Goal: Task Accomplishment & Management: Use online tool/utility

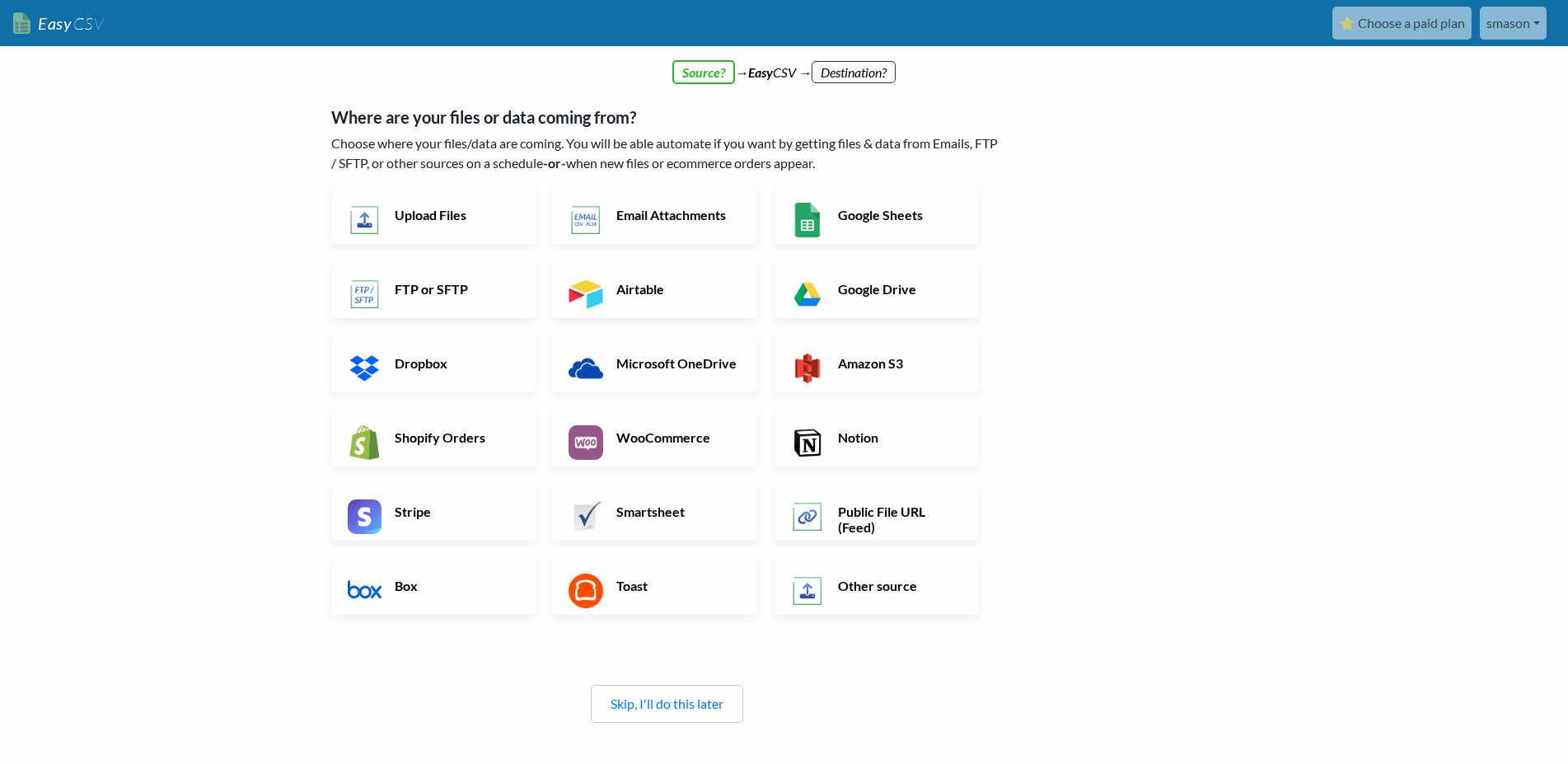
click at [695, 70] on div "← back Thanks for signing up! Set up your Import Flow and Upload Page in 1 minu…" at bounding box center [667, 420] width 705 height 743
click at [884, 215] on h6 "Google Sheets" at bounding box center [898, 215] width 130 height 16
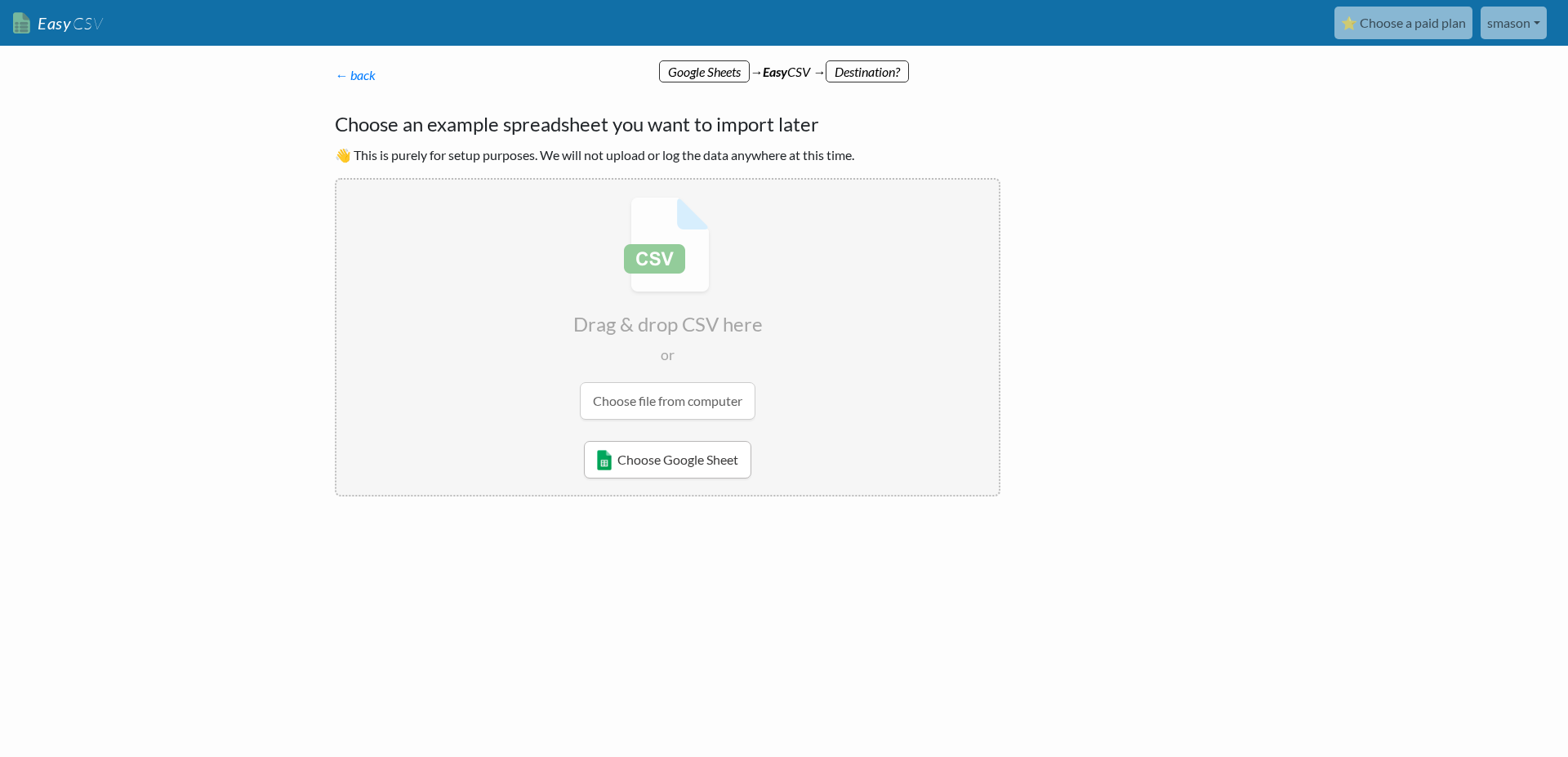
click at [648, 459] on link "Choose Google Sheet" at bounding box center [668, 459] width 168 height 38
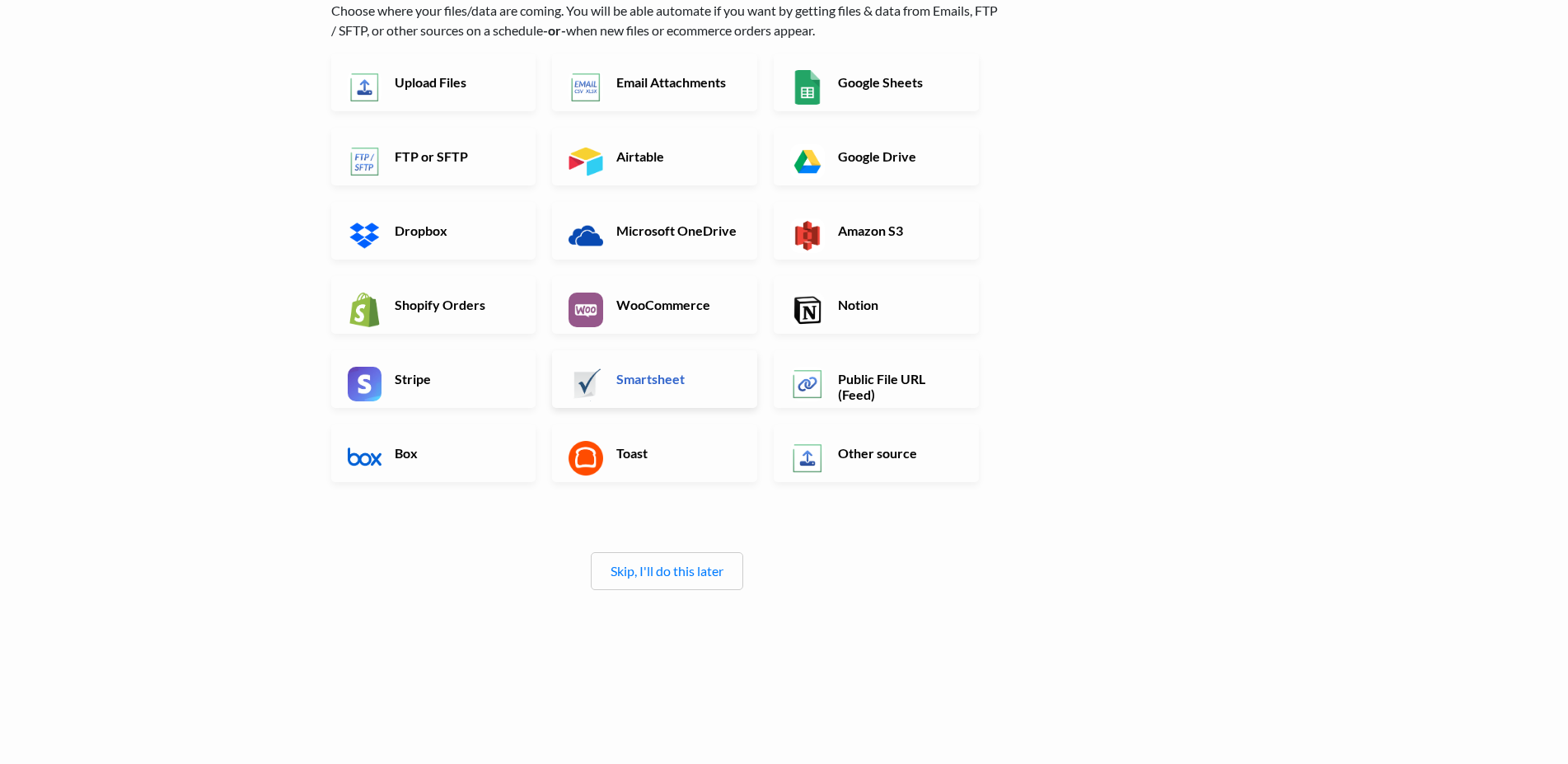
scroll to position [18, 0]
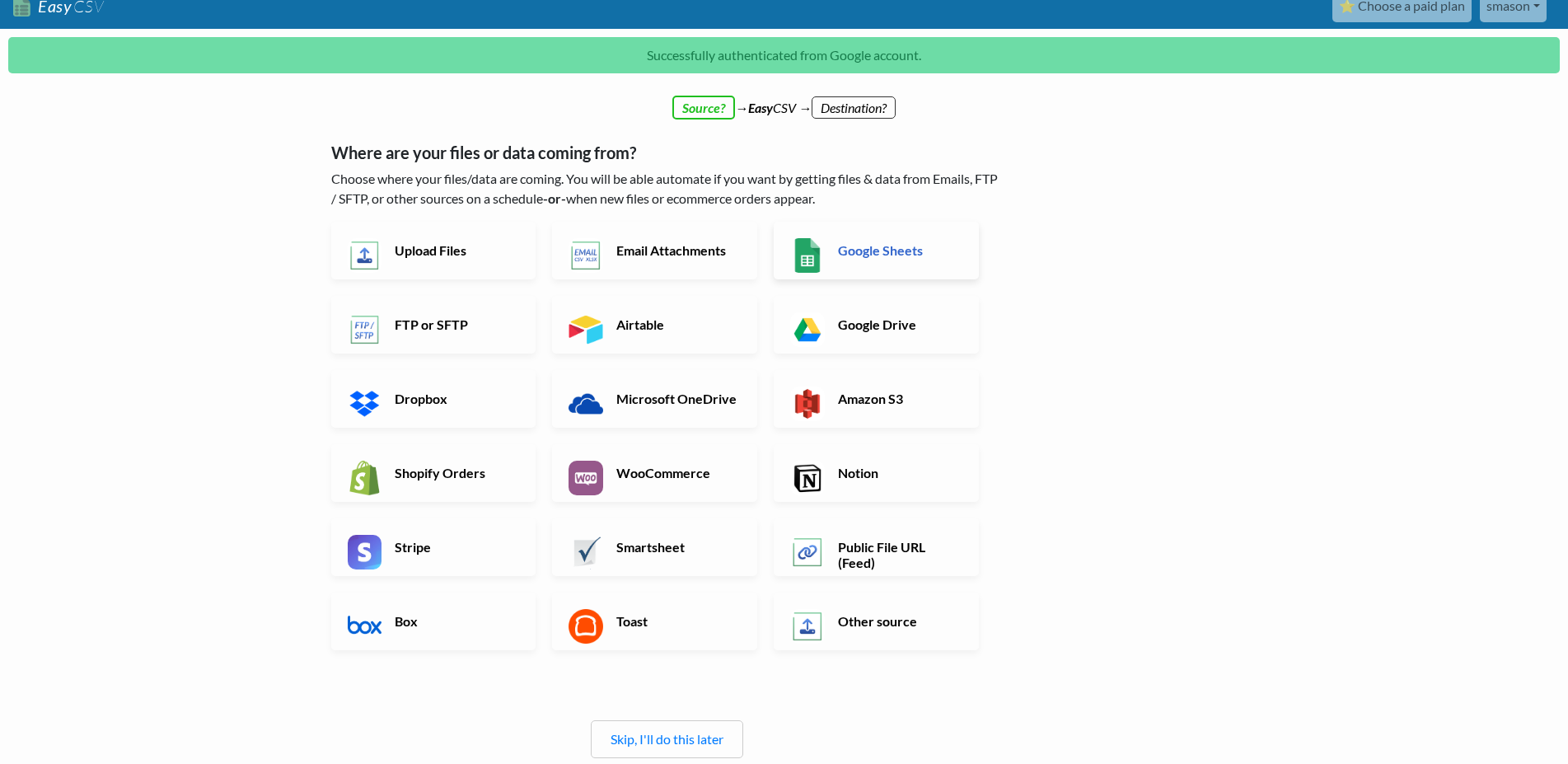
click at [878, 253] on h6 "Google Sheets" at bounding box center [898, 250] width 130 height 16
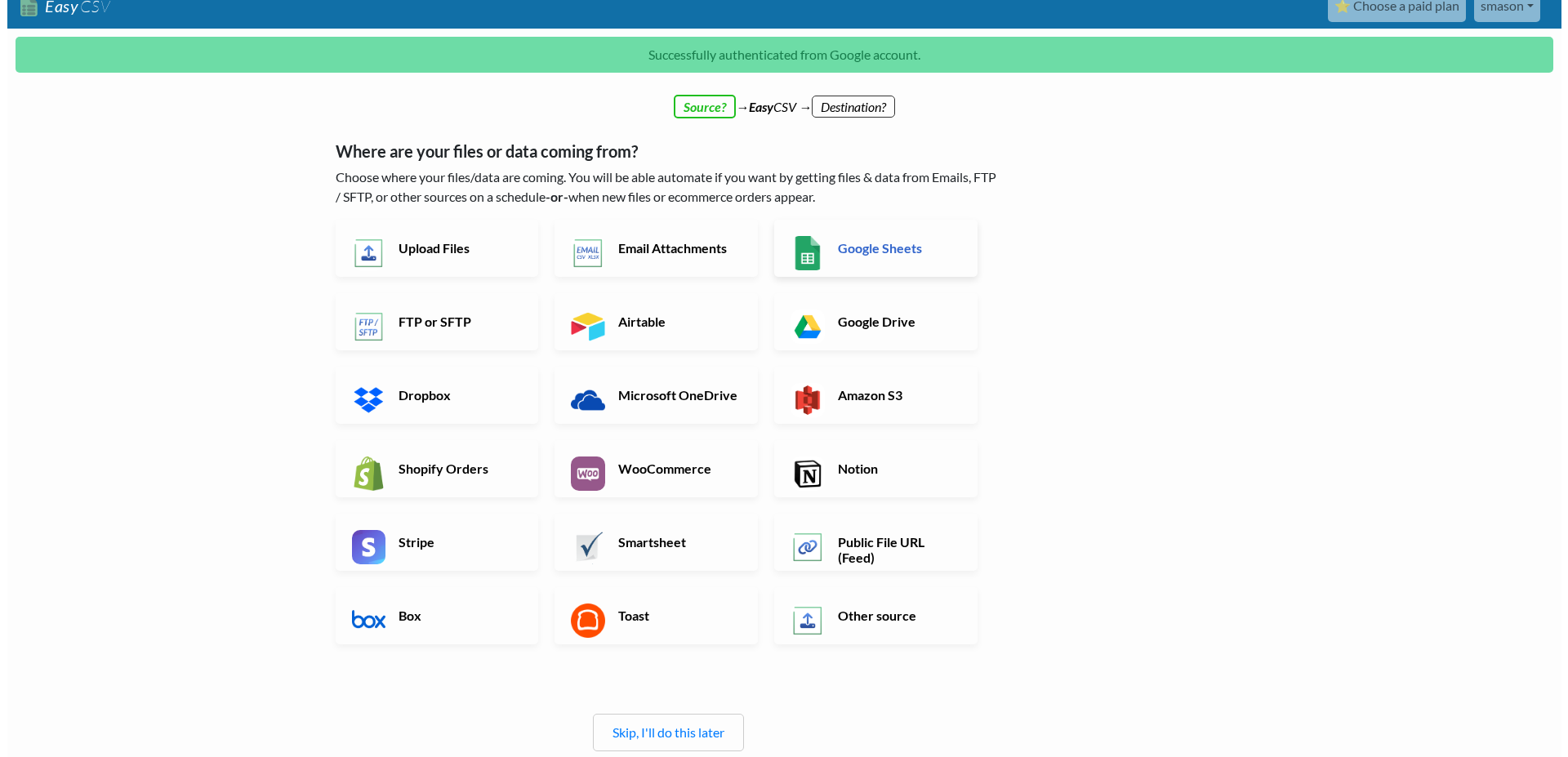
scroll to position [0, 0]
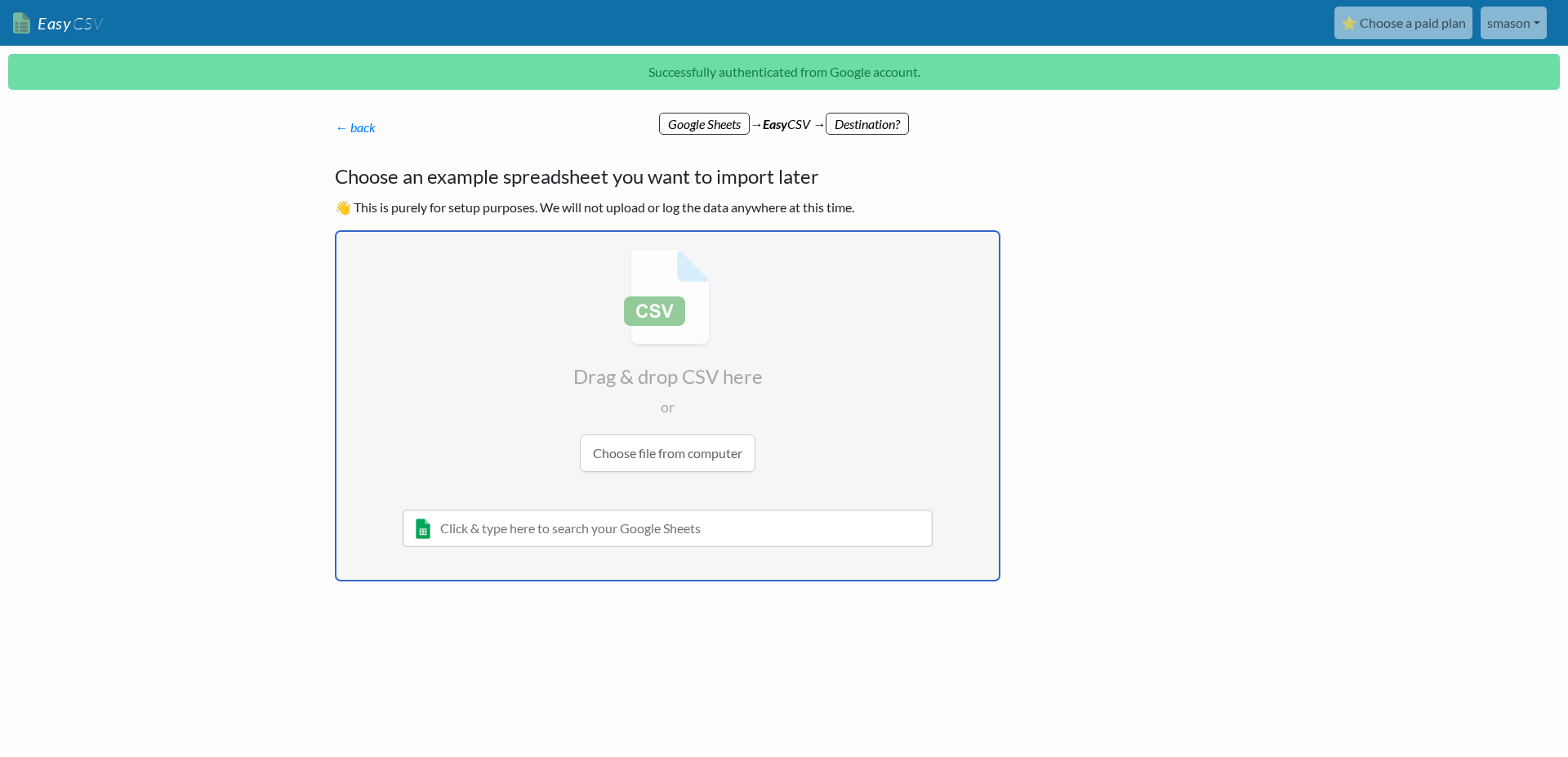
type input "C:\fakepath\GoogleSheet7.0.xlsx - Shortcut.lnk"
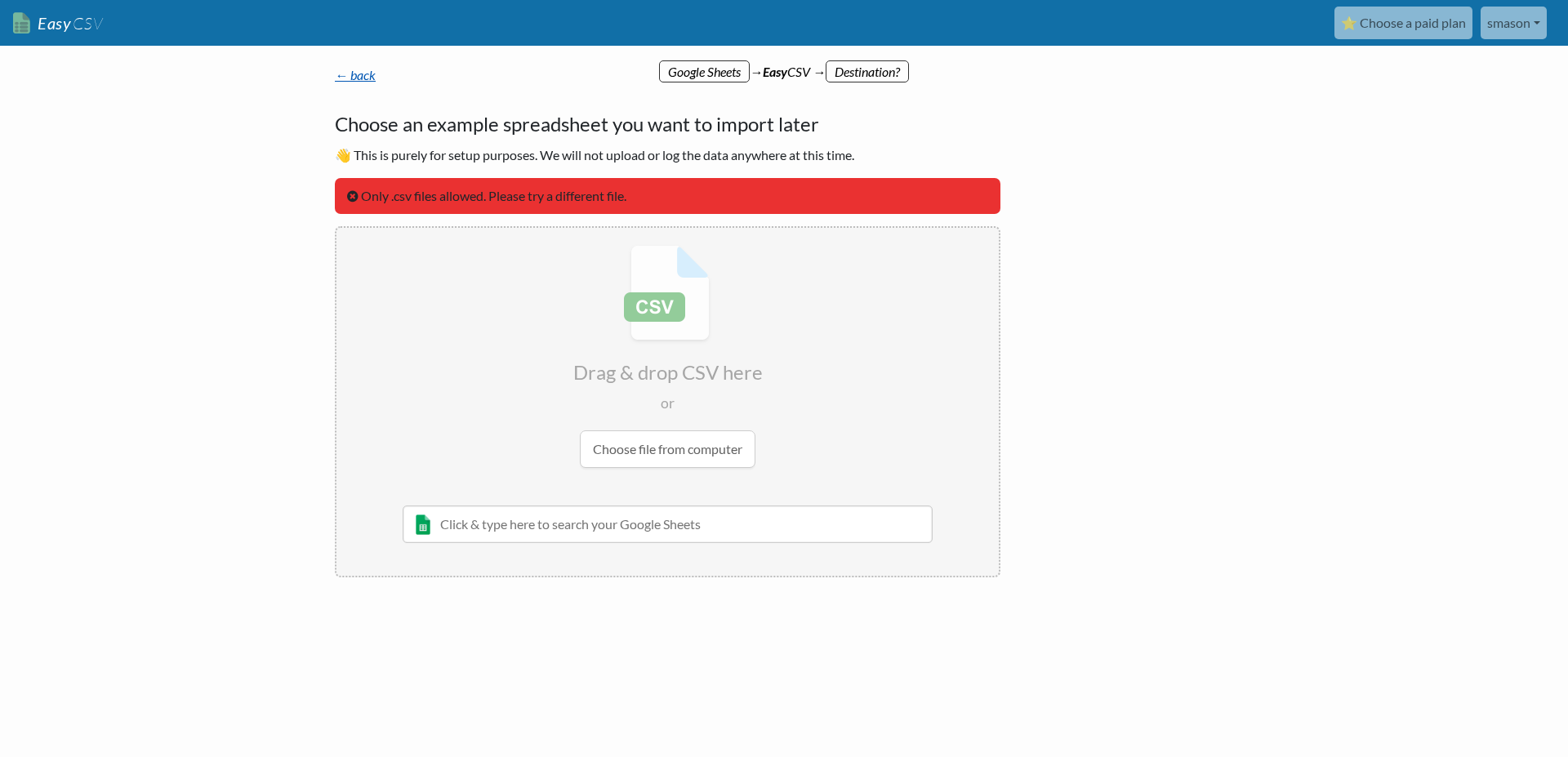
click at [370, 71] on link "← back" at bounding box center [355, 74] width 41 height 16
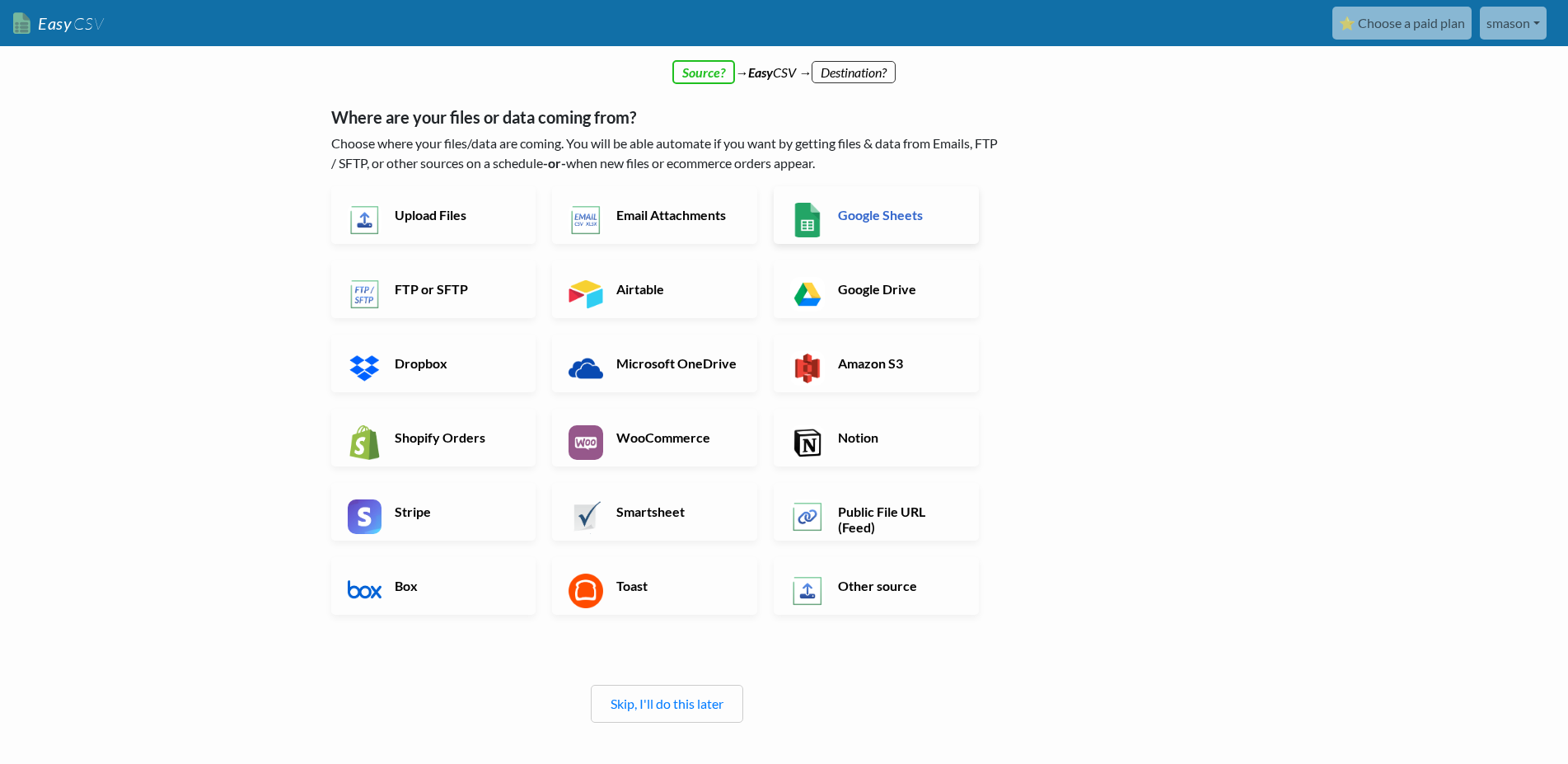
click at [895, 212] on h6 "Google Sheets" at bounding box center [898, 215] width 130 height 16
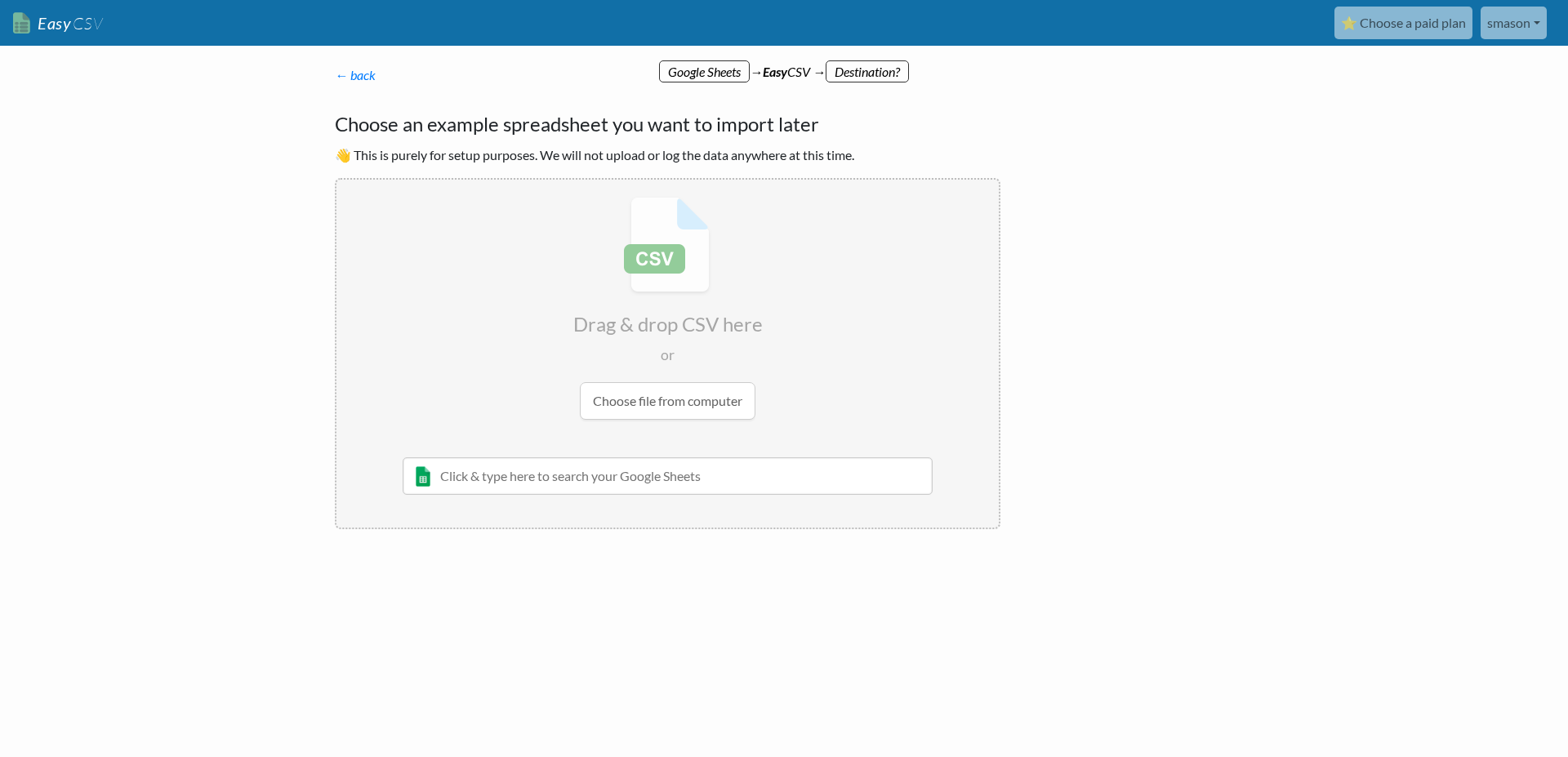
click at [1259, 199] on body "Easy CSV ⭐ Choose a paid plan smason Krelllighting All Flows All CSV Generators…" at bounding box center [784, 317] width 1568 height 635
click at [1240, 148] on div "← back Thanks for signing up! Set up your Import Flow and Upload Page in 1 minu…" at bounding box center [783, 358] width 931 height 554
click at [862, 71] on p "← back Thanks for signing up! Set up your Import Flow and Upload Page in 1 minu…" at bounding box center [668, 74] width 666 height 19
click at [504, 479] on input "text" at bounding box center [668, 476] width 530 height 38
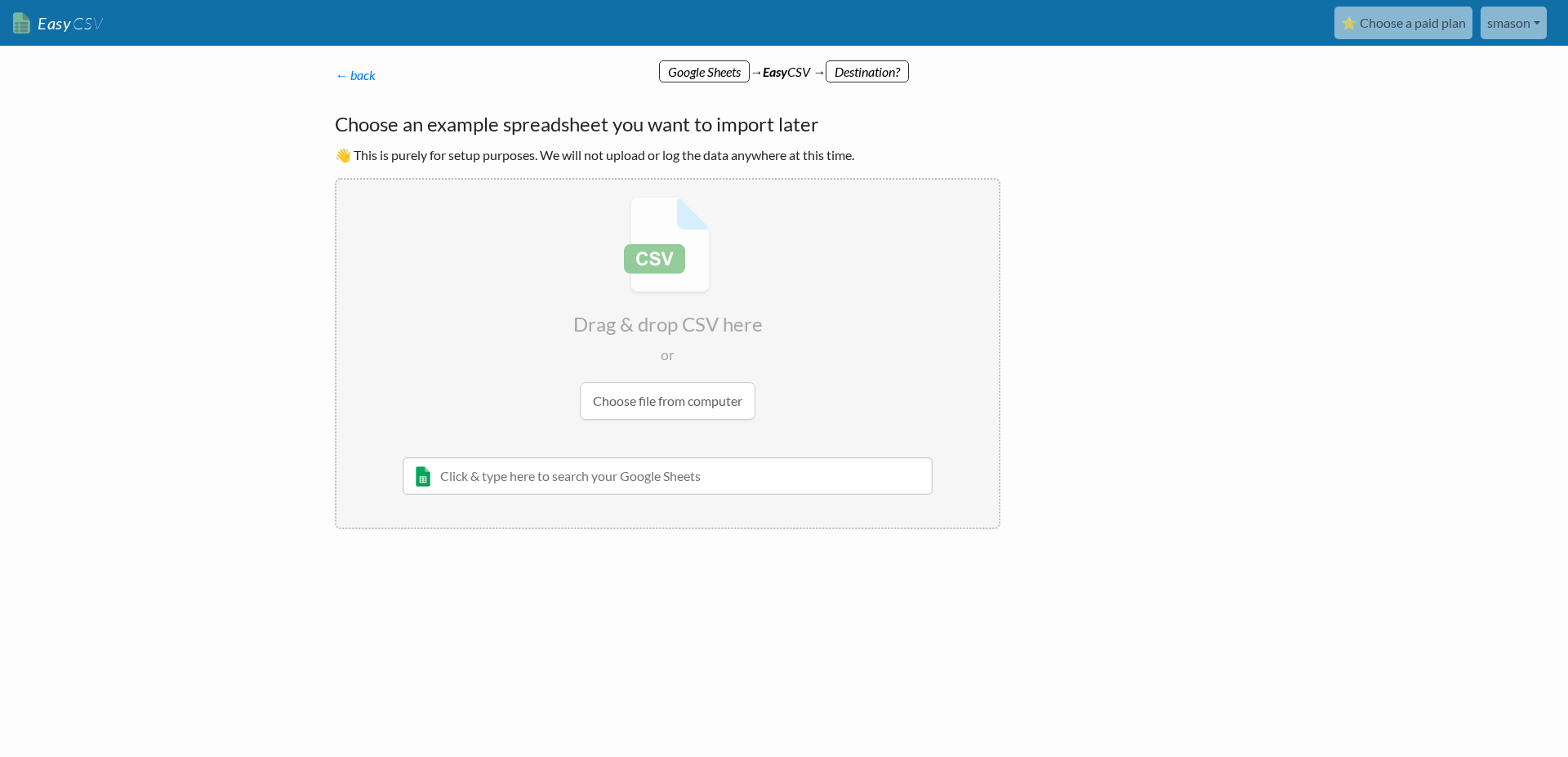
click at [504, 479] on input "text" at bounding box center [668, 476] width 530 height 38
click at [548, 476] on input "text" at bounding box center [668, 476] width 530 height 38
click at [663, 403] on input "file" at bounding box center [668, 308] width 662 height 258
click at [663, 256] on input "file" at bounding box center [668, 308] width 662 height 258
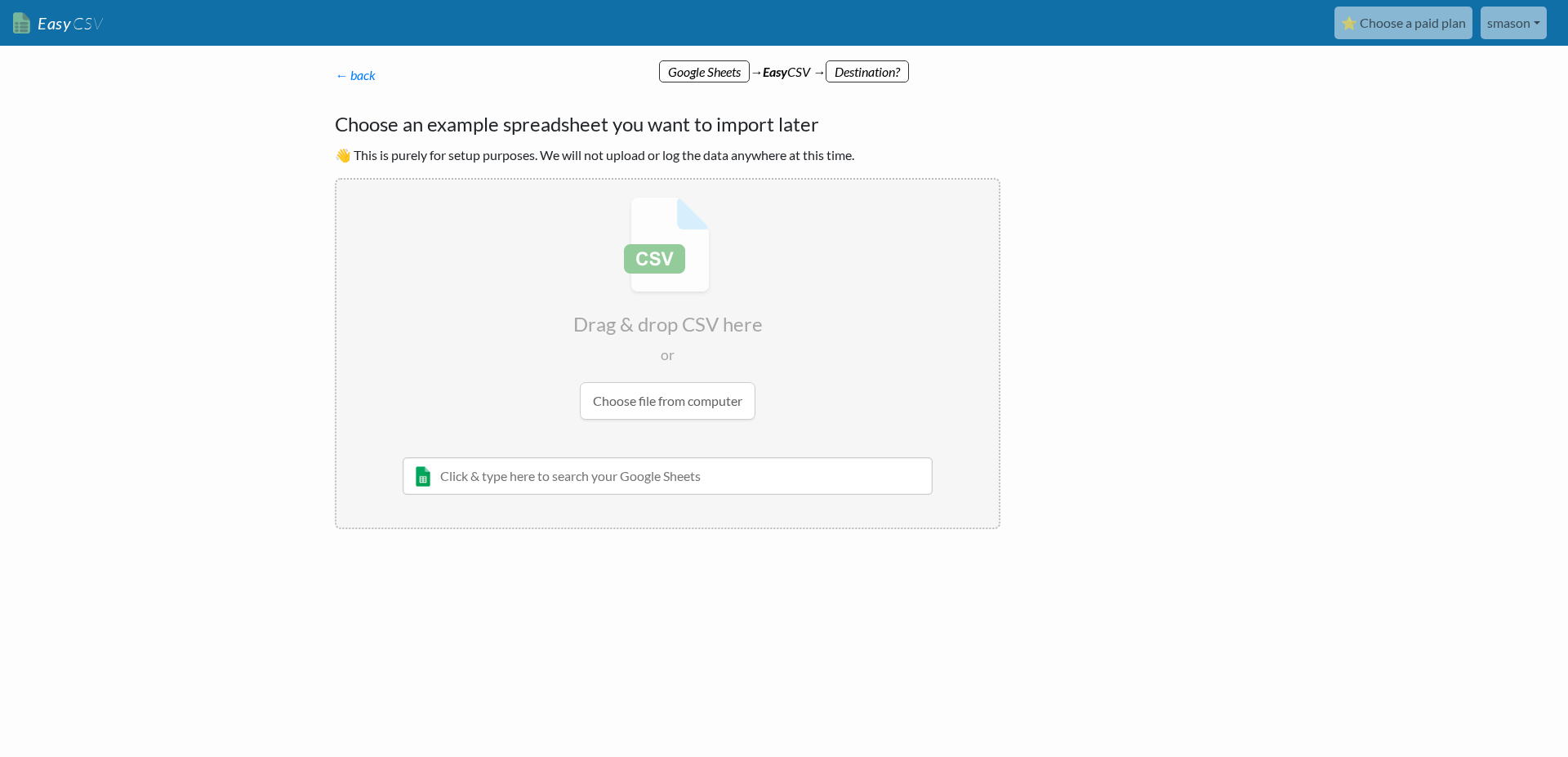
click at [876, 64] on div "← back Thanks for signing up! Set up your Import Flow and Upload Page in 1 minu…" at bounding box center [668, 297] width 699 height 497
click at [592, 474] on input "text" at bounding box center [668, 476] width 530 height 38
click at [679, 399] on input "file" at bounding box center [668, 308] width 662 height 258
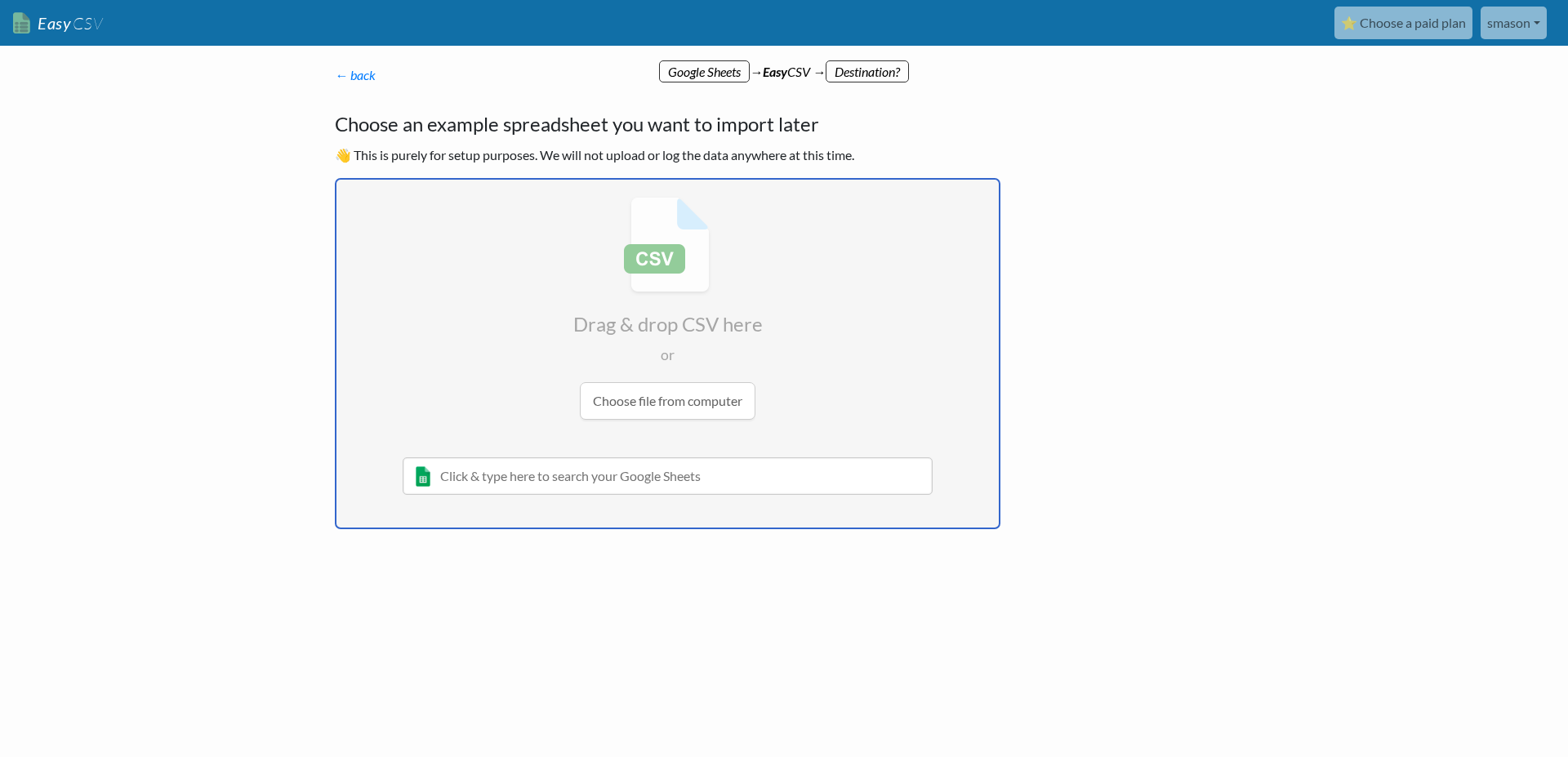
click at [674, 401] on input "file" at bounding box center [668, 308] width 662 height 258
type input "C:\fakepath\08272025.1.csv"
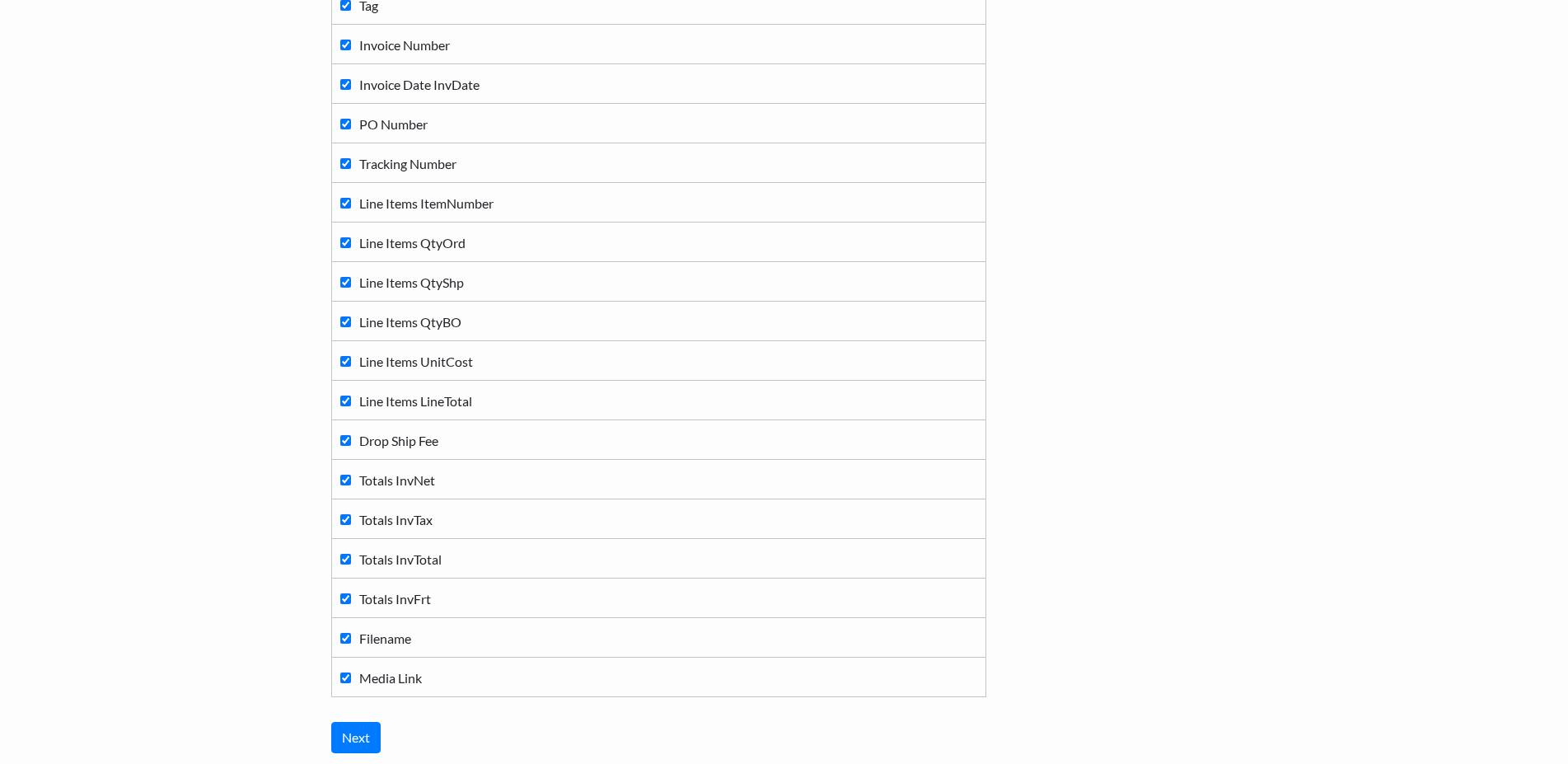
scroll to position [336, 0]
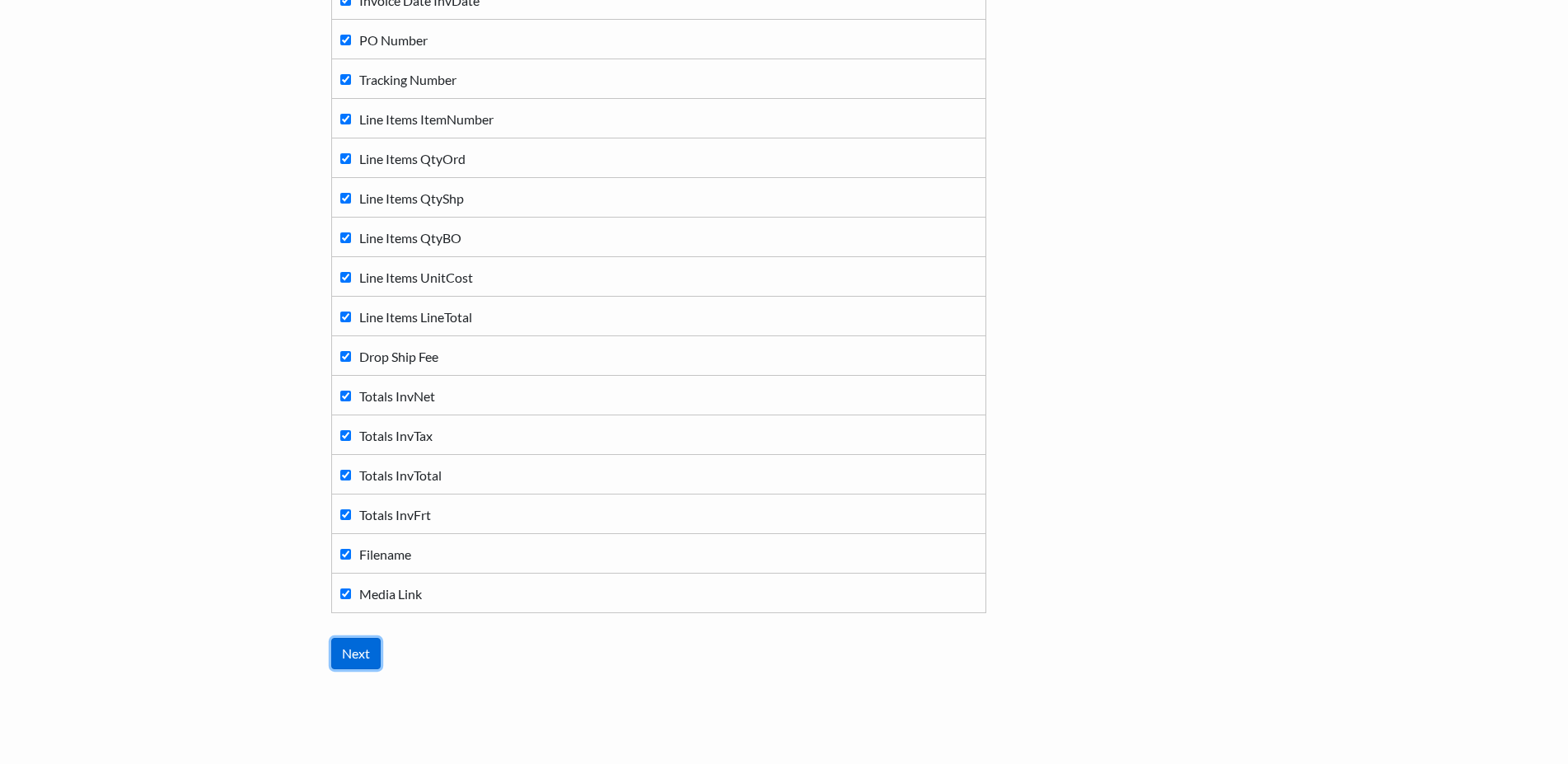
click at [357, 649] on input "Next" at bounding box center [355, 653] width 49 height 31
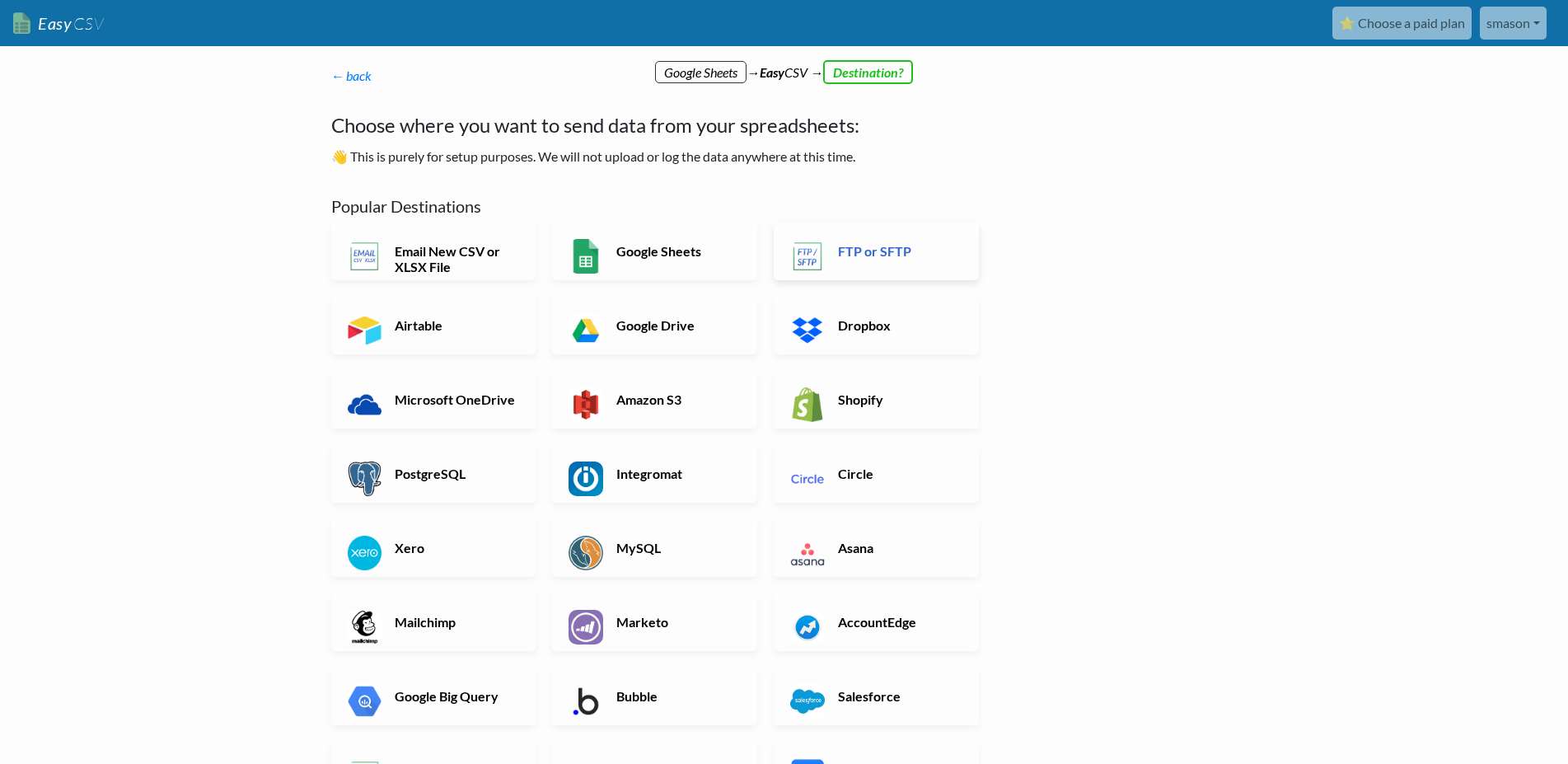
click at [875, 246] on h6 "FTP or SFTP" at bounding box center [898, 251] width 130 height 16
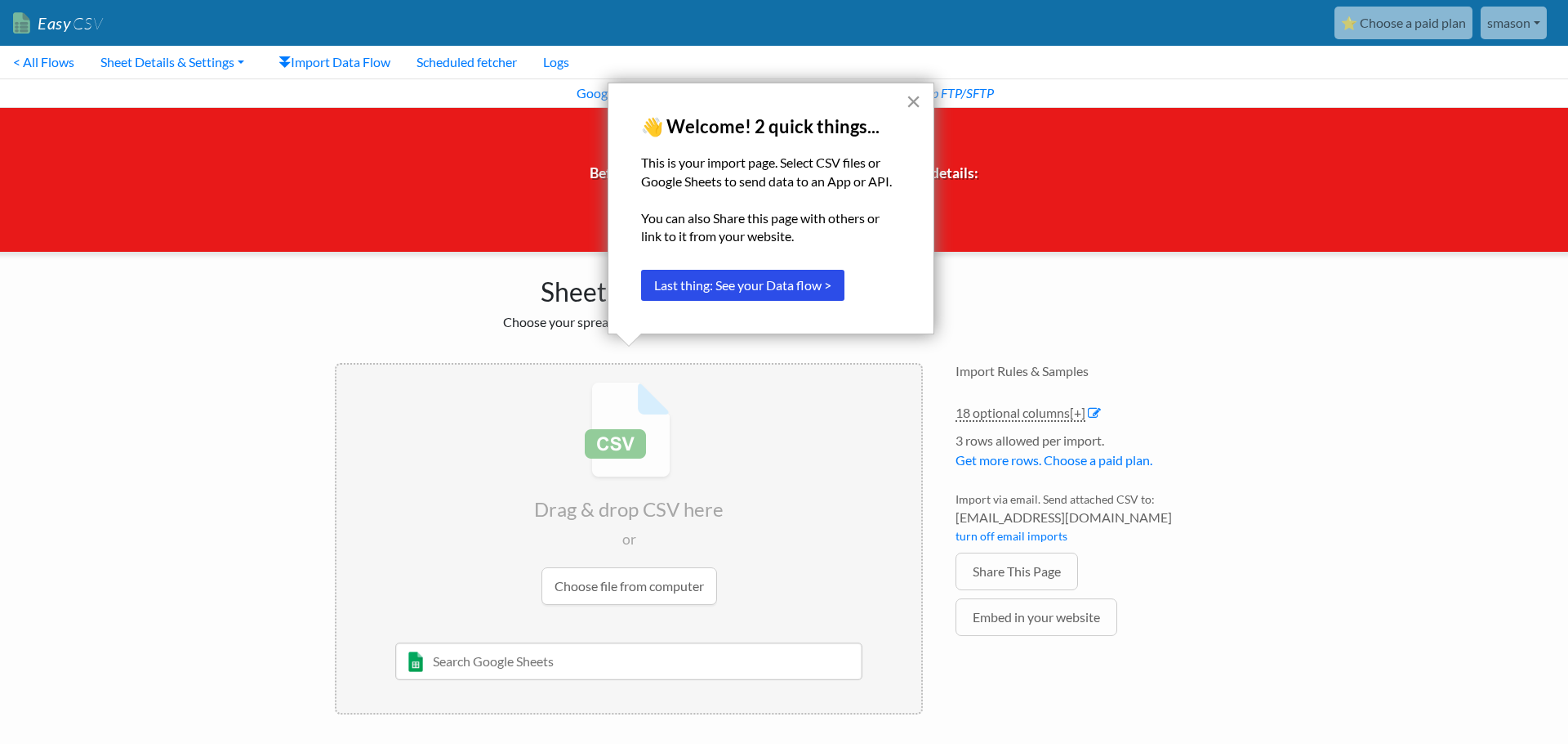
click at [913, 94] on button "×" at bounding box center [913, 101] width 16 height 27
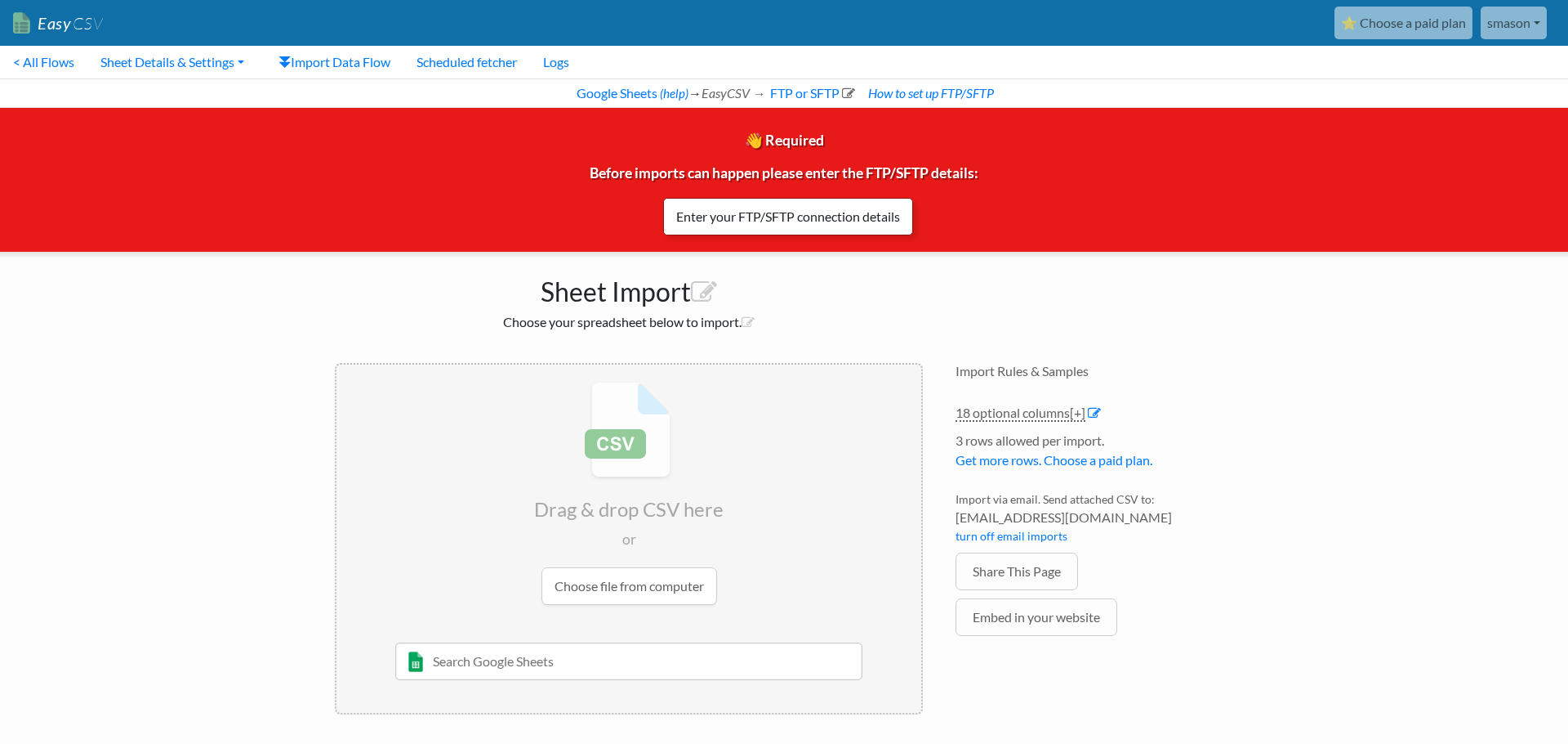
click at [718, 220] on link "Enter your FTP/SFTP connection details" at bounding box center [788, 217] width 250 height 38
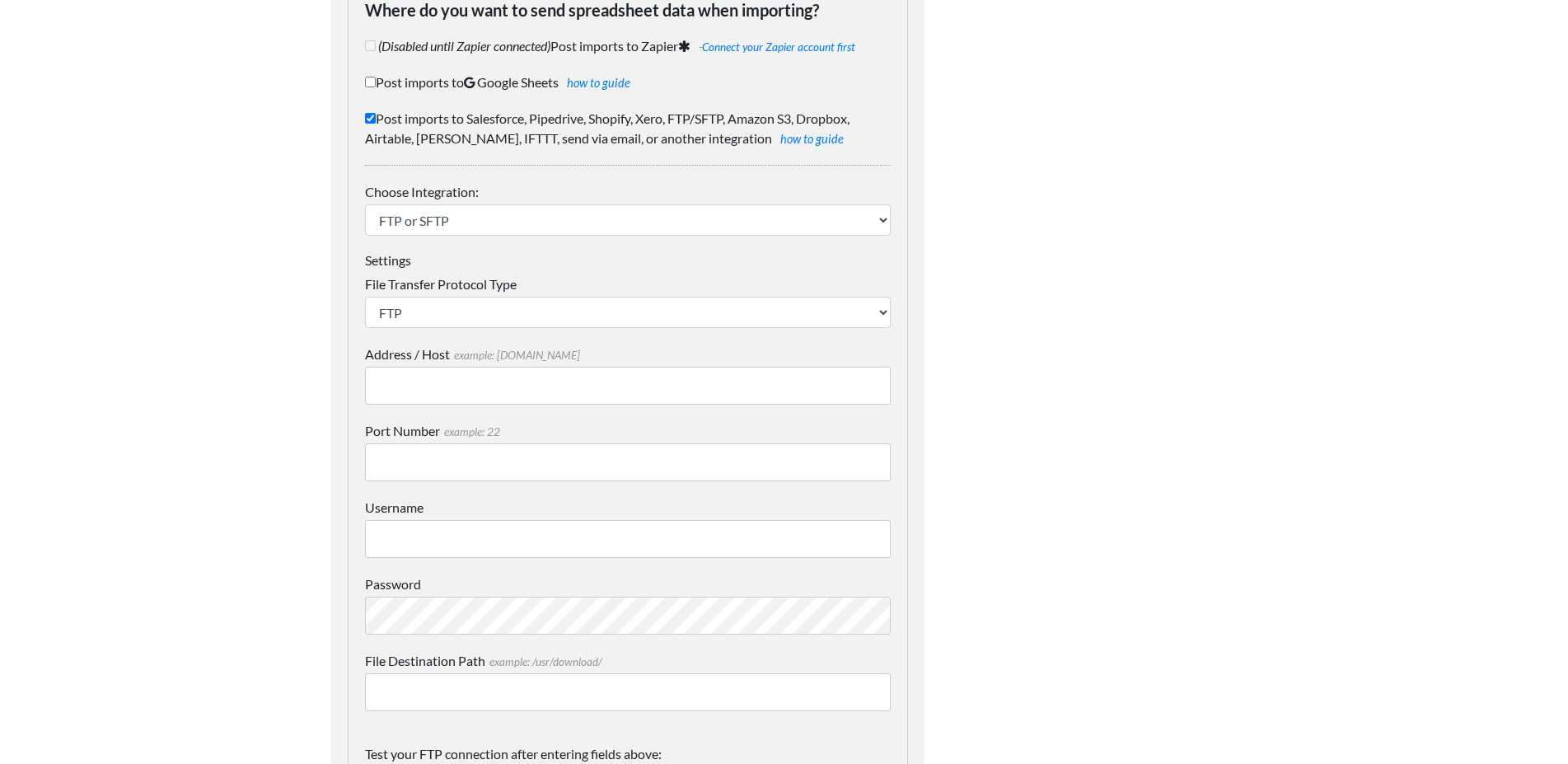
scroll to position [129, 0]
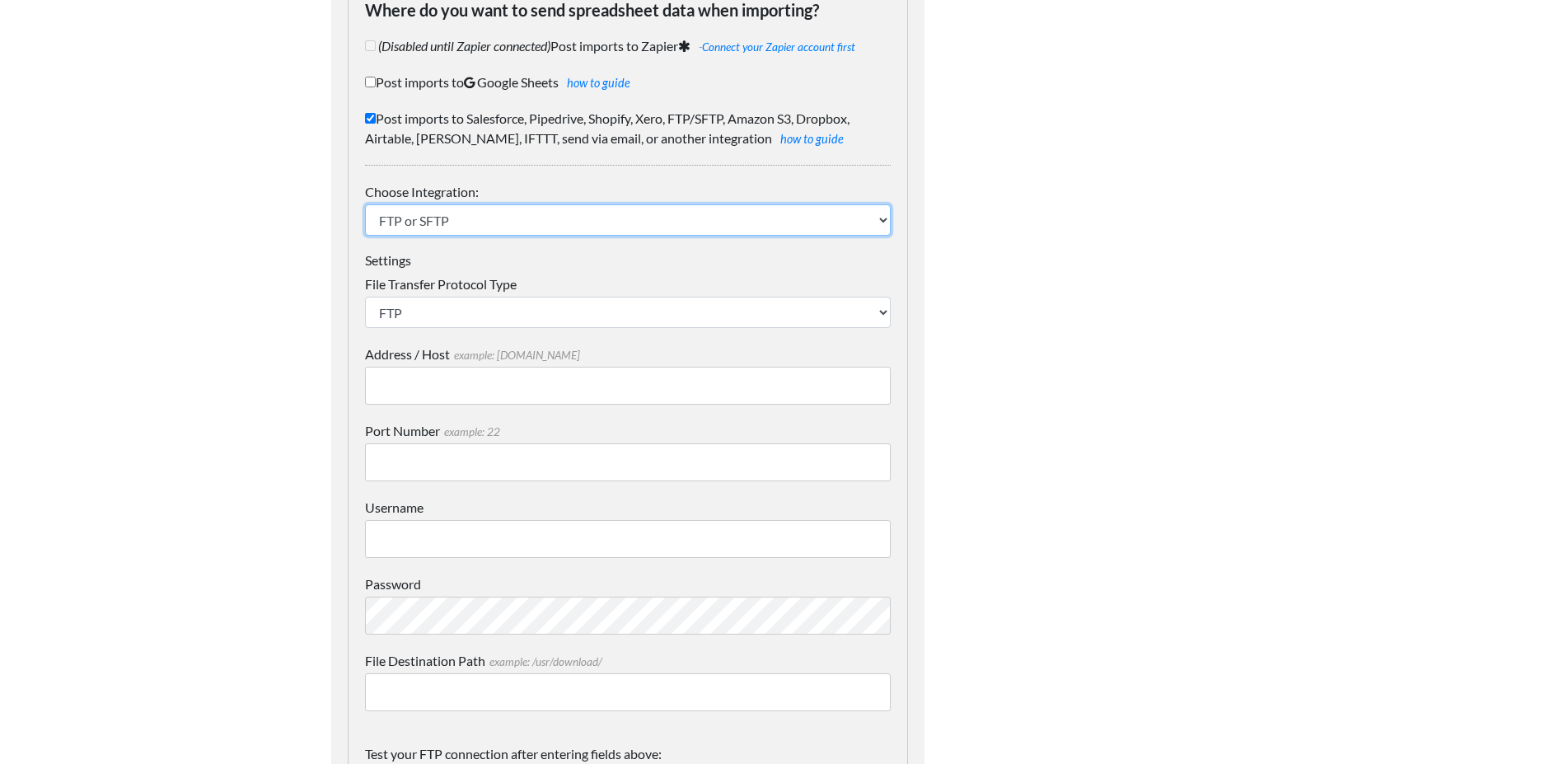
click at [365, 204] on select "IFTTT FTP or SFTP Amazon S3 HubSpot Google Big Query Salesforce Pipedrive Airta…" at bounding box center [628, 220] width 525 height 31
click at [882, 217] on select "IFTTT FTP or SFTP Amazon S3 HubSpot Google Big Query Salesforce Pipedrive Airta…" at bounding box center [628, 220] width 525 height 31
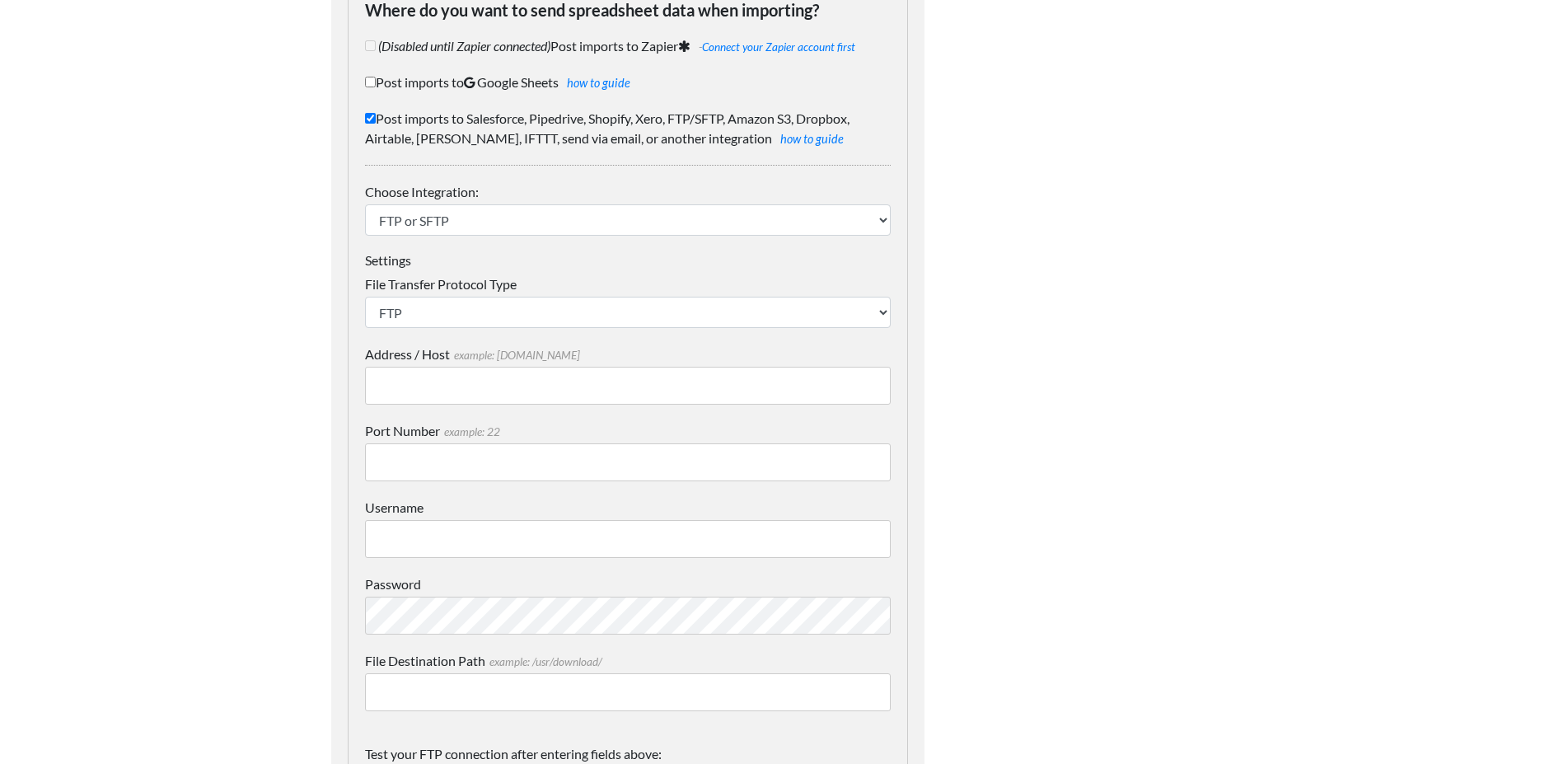
click at [474, 380] on input "Address / Host example: [DOMAIN_NAME]" at bounding box center [628, 385] width 525 height 38
click at [365, 297] on select "SFTP FTP FTPS" at bounding box center [628, 313] width 525 height 31
click at [881, 313] on select "SFTP FTP FTPS" at bounding box center [628, 313] width 525 height 31
click at [500, 383] on input "Address / Host example: [DOMAIN_NAME]" at bounding box center [628, 385] width 525 height 38
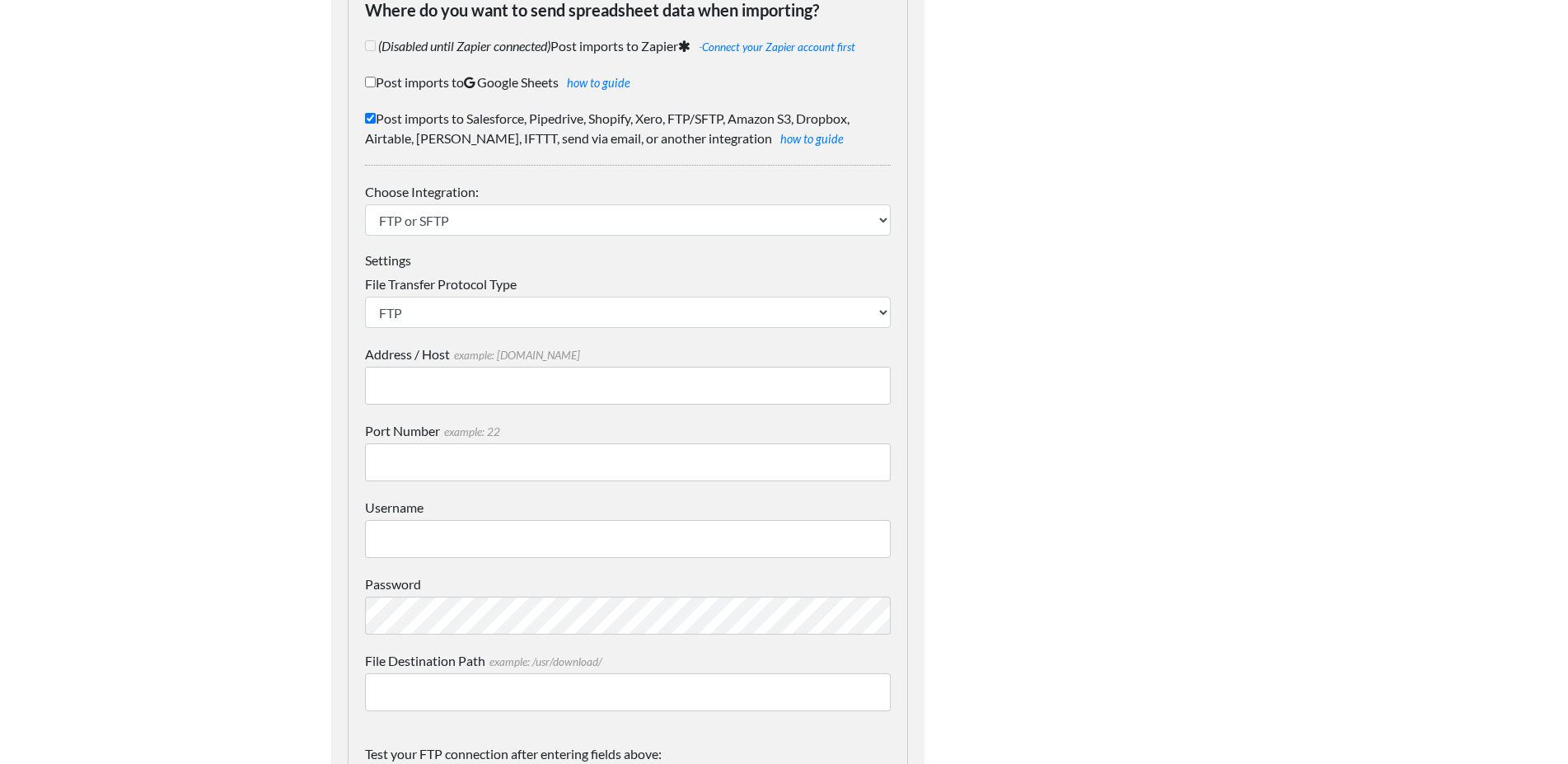
click at [500, 383] on input "Address / Host example: [DOMAIN_NAME]" at bounding box center [628, 385] width 525 height 38
